Goal: Navigation & Orientation: Find specific page/section

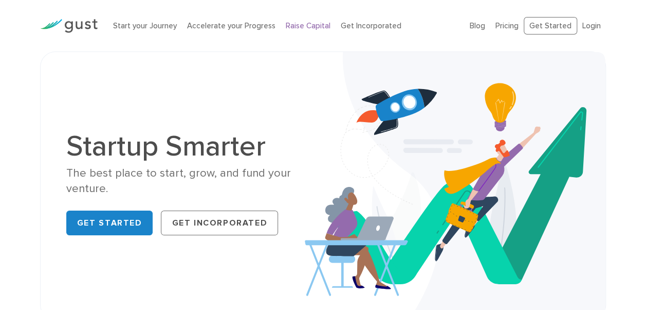
click at [304, 24] on link "Raise Capital" at bounding box center [308, 25] width 45 height 9
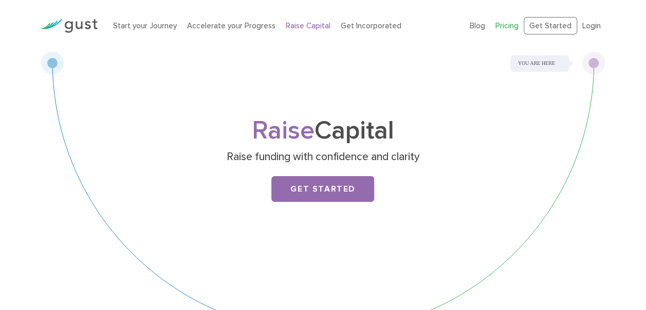
click at [514, 25] on link "Pricing" at bounding box center [507, 25] width 23 height 9
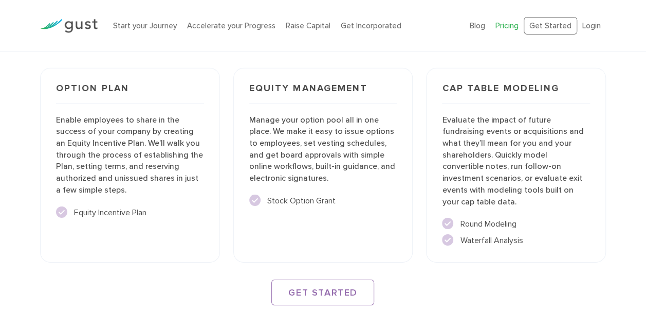
scroll to position [1697, 0]
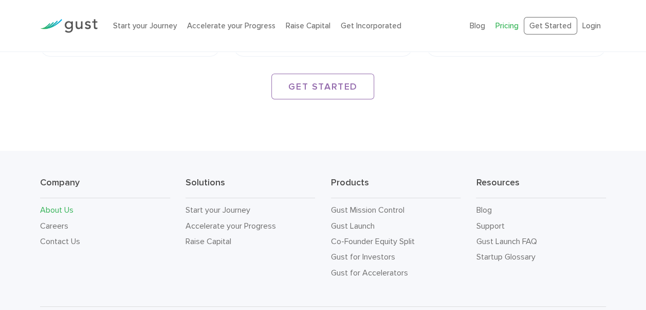
click at [59, 205] on link "About Us" at bounding box center [56, 210] width 33 height 10
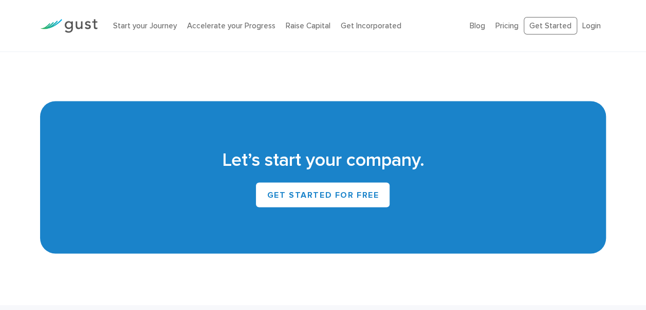
scroll to position [1028, 0]
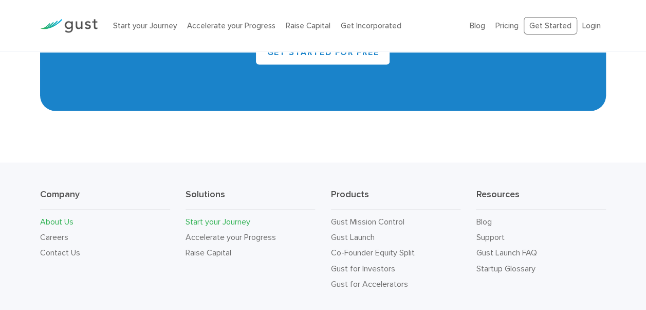
click at [206, 222] on link "Start your Journey" at bounding box center [218, 221] width 65 height 10
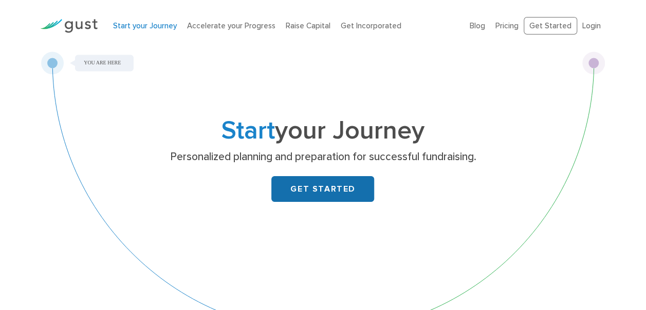
click at [308, 185] on link "GET STARTED" at bounding box center [322, 189] width 103 height 26
